Goal: Navigation & Orientation: Find specific page/section

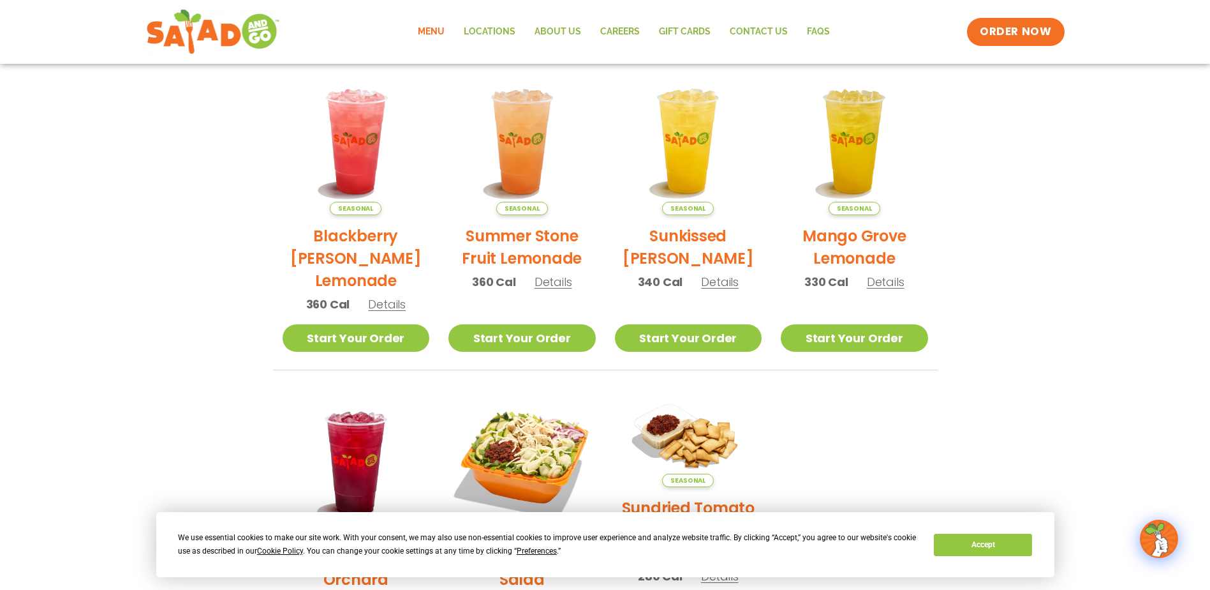
scroll to position [38, 0]
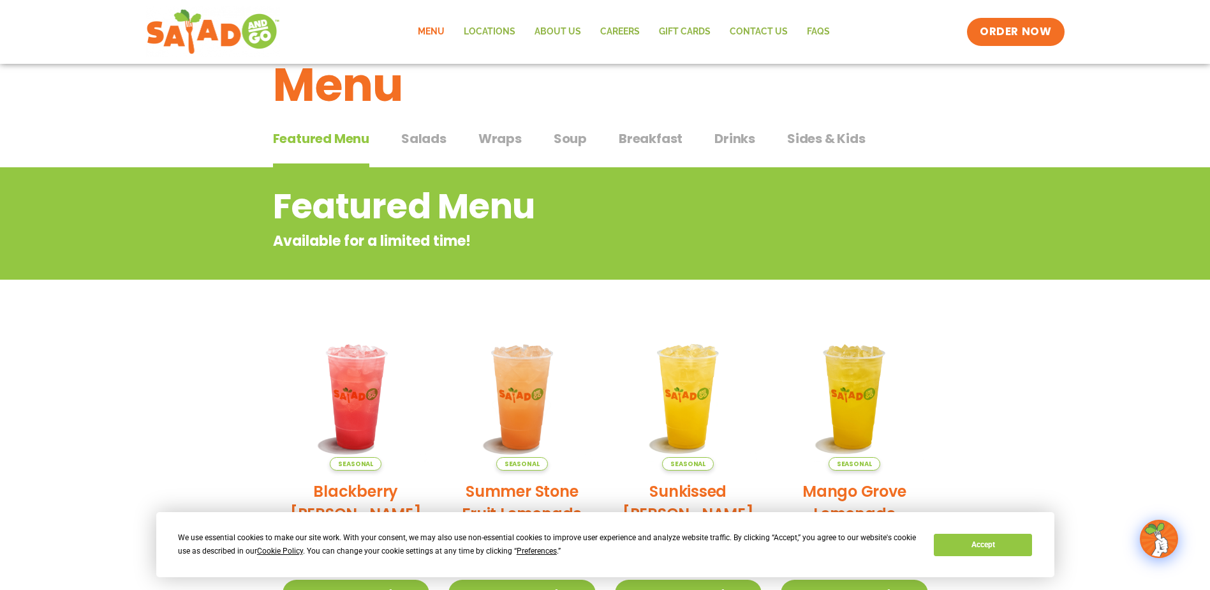
click at [508, 152] on button "Wraps Wraps" at bounding box center [500, 148] width 43 height 39
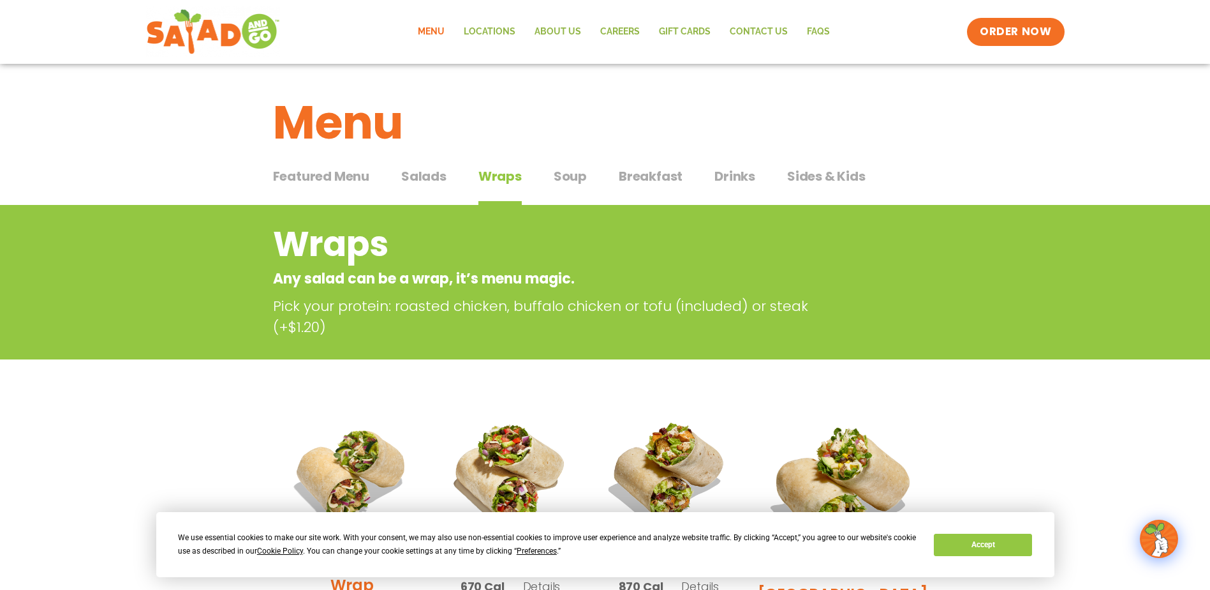
click at [847, 182] on span "Sides & Kids" at bounding box center [826, 176] width 78 height 19
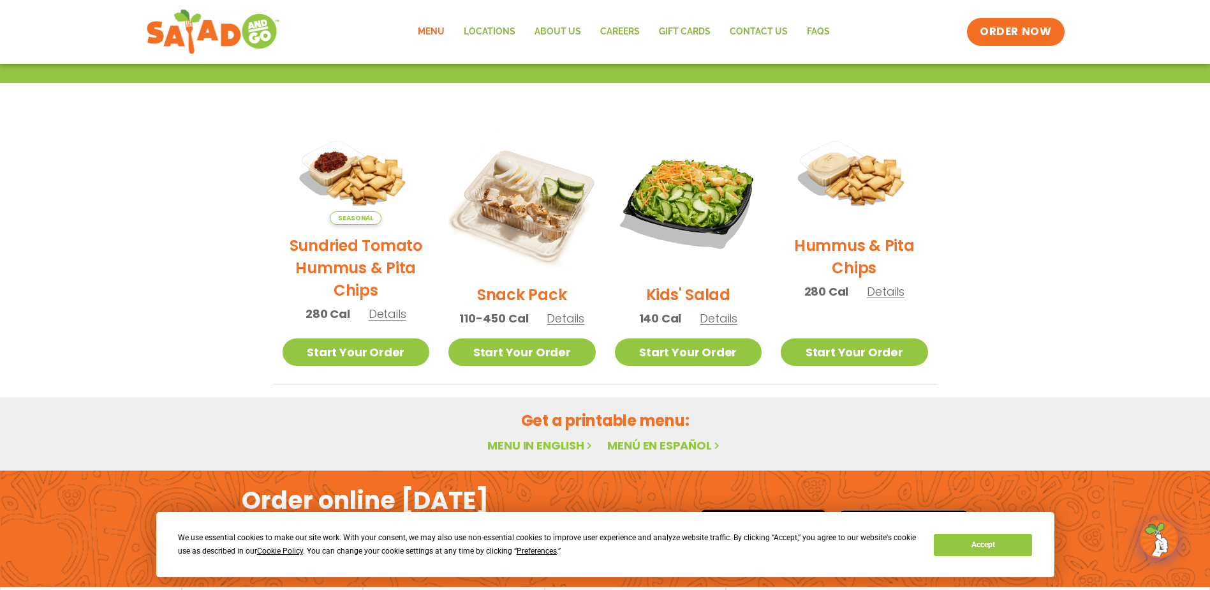
scroll to position [64, 0]
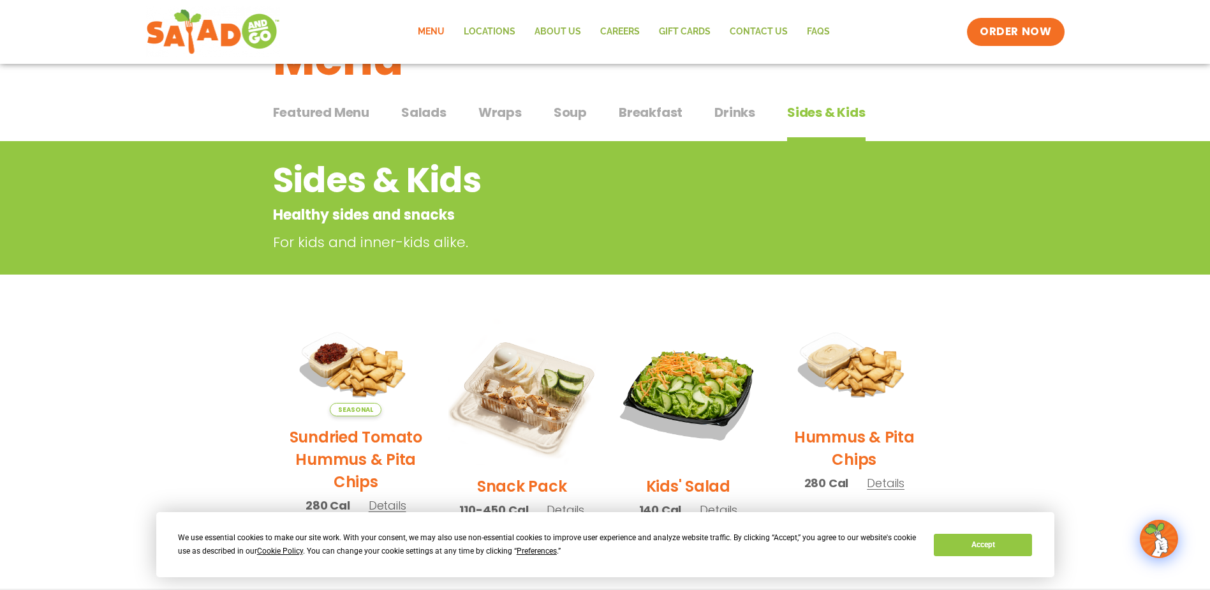
click at [729, 112] on span "Drinks" at bounding box center [735, 112] width 41 height 19
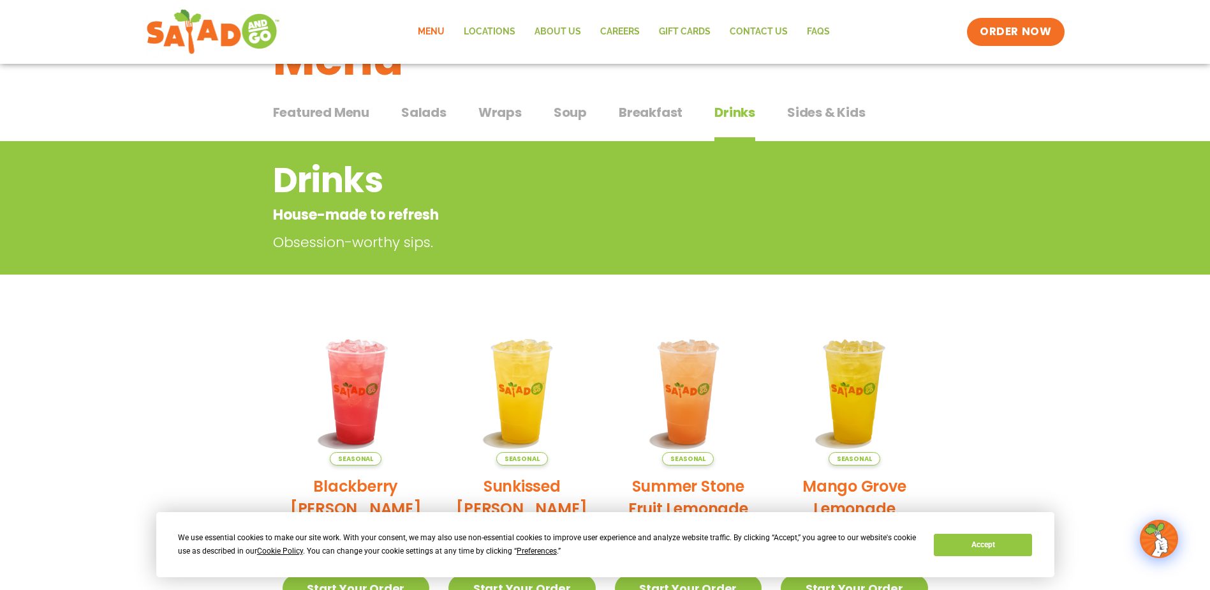
click at [500, 113] on span "Wraps" at bounding box center [500, 112] width 43 height 19
